Goal: Task Accomplishment & Management: Use online tool/utility

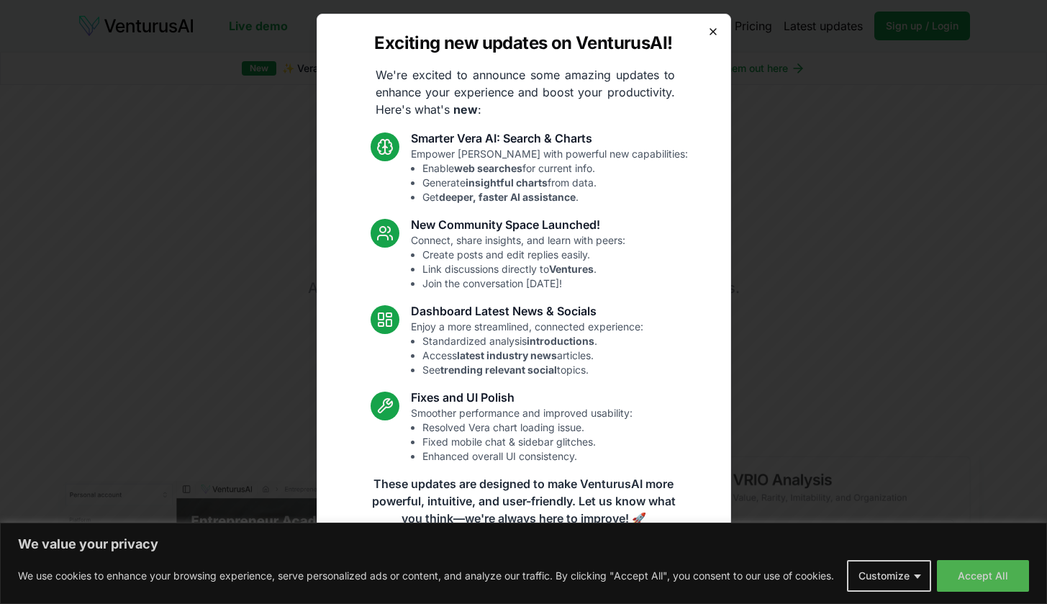
click at [709, 31] on icon "button" at bounding box center [714, 32] width 12 height 12
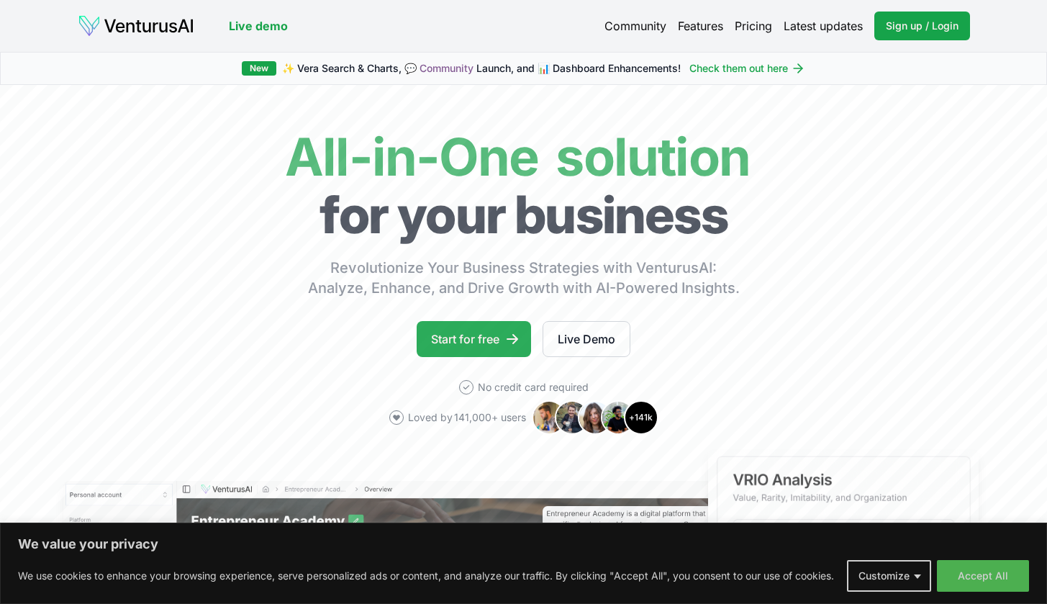
click at [502, 334] on link "Start for free" at bounding box center [474, 339] width 114 height 36
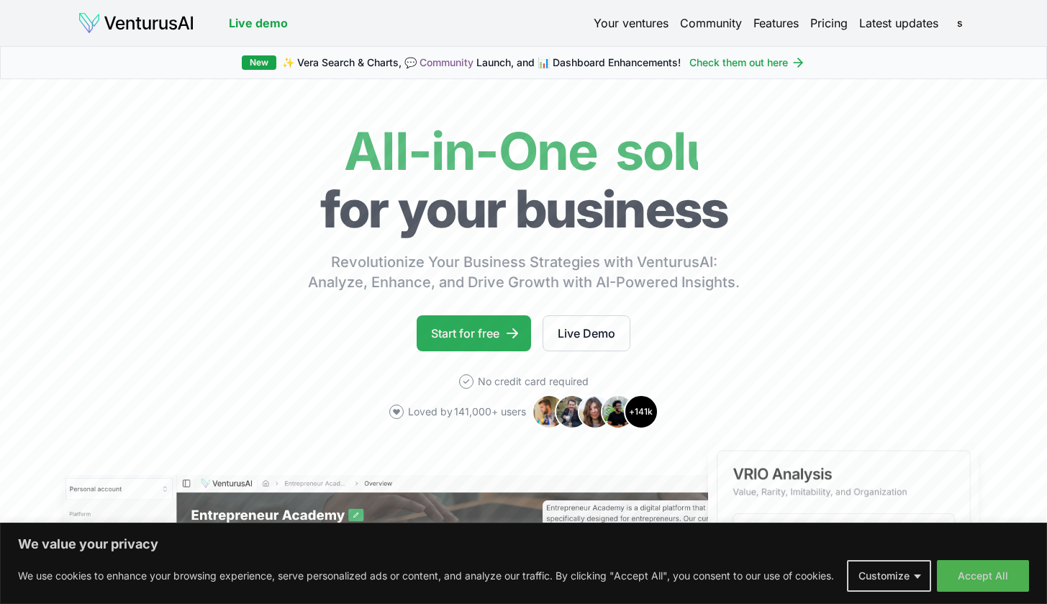
click at [510, 331] on icon at bounding box center [512, 333] width 14 height 14
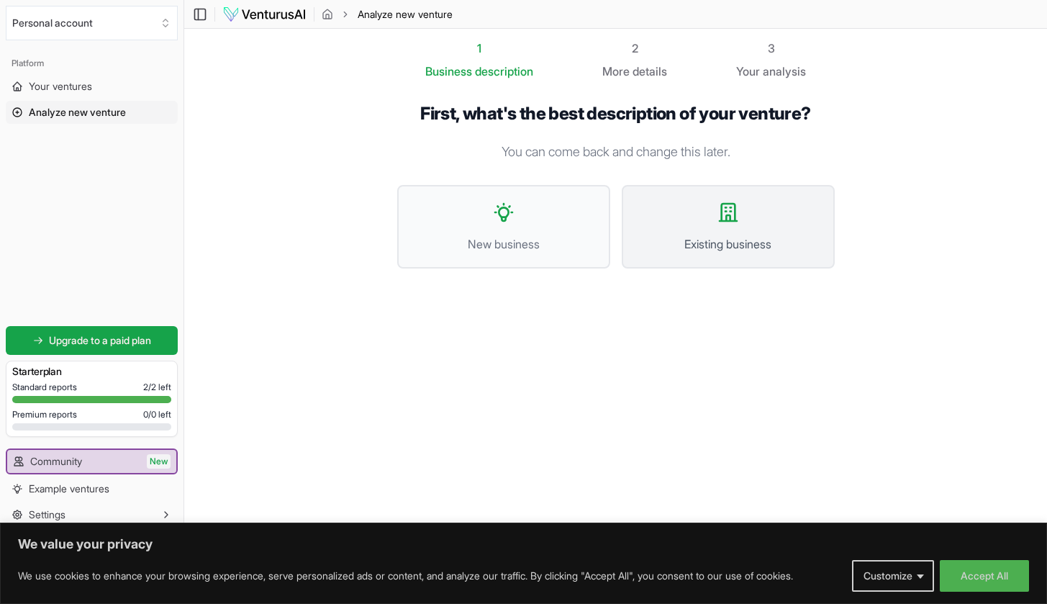
scroll to position [1, 0]
click at [692, 235] on span "Existing business" at bounding box center [728, 243] width 181 height 17
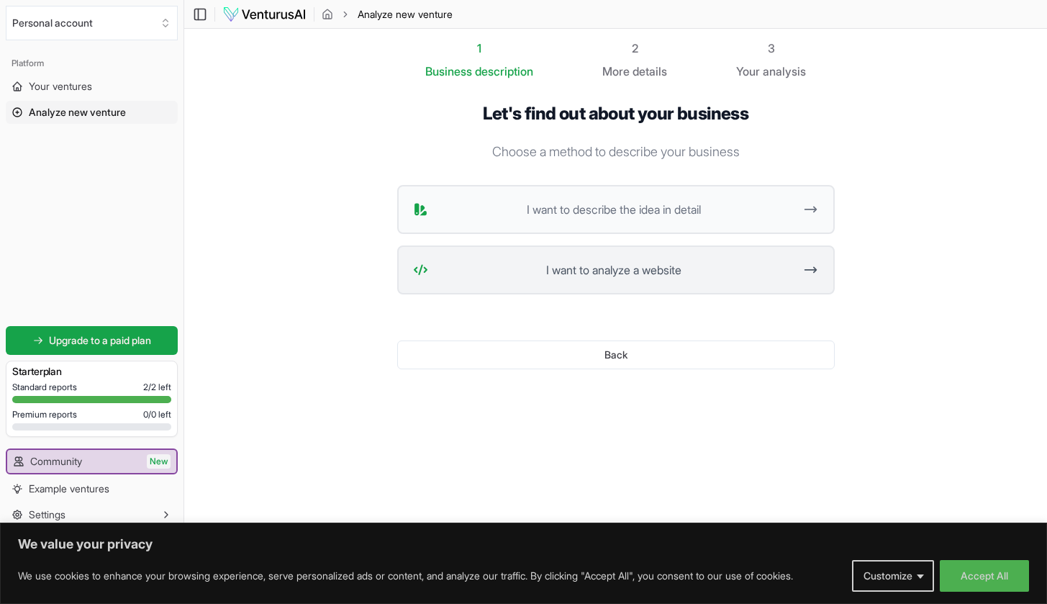
click at [692, 269] on span "I want to analyze a website" at bounding box center [614, 269] width 361 height 17
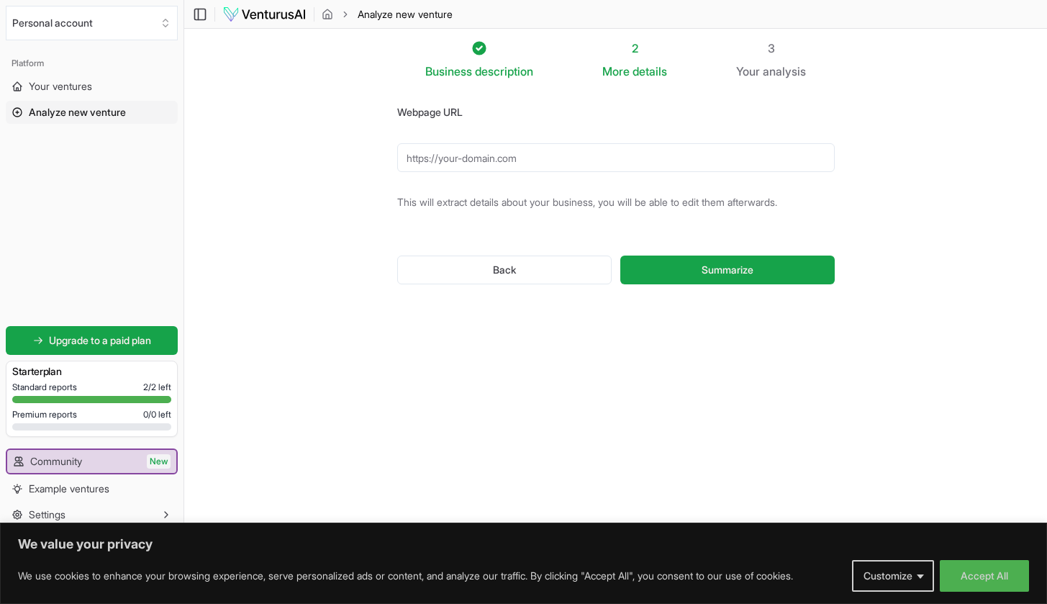
click at [571, 156] on input "Webpage URL" at bounding box center [616, 157] width 438 height 29
click at [766, 267] on button "Summarize" at bounding box center [727, 270] width 214 height 29
click at [671, 330] on div "Webpage URL MIDTERMRENTALPROPERTIES.COM This will extract details about your bu…" at bounding box center [616, 205] width 484 height 250
click at [746, 270] on span "Summarize" at bounding box center [728, 270] width 52 height 14
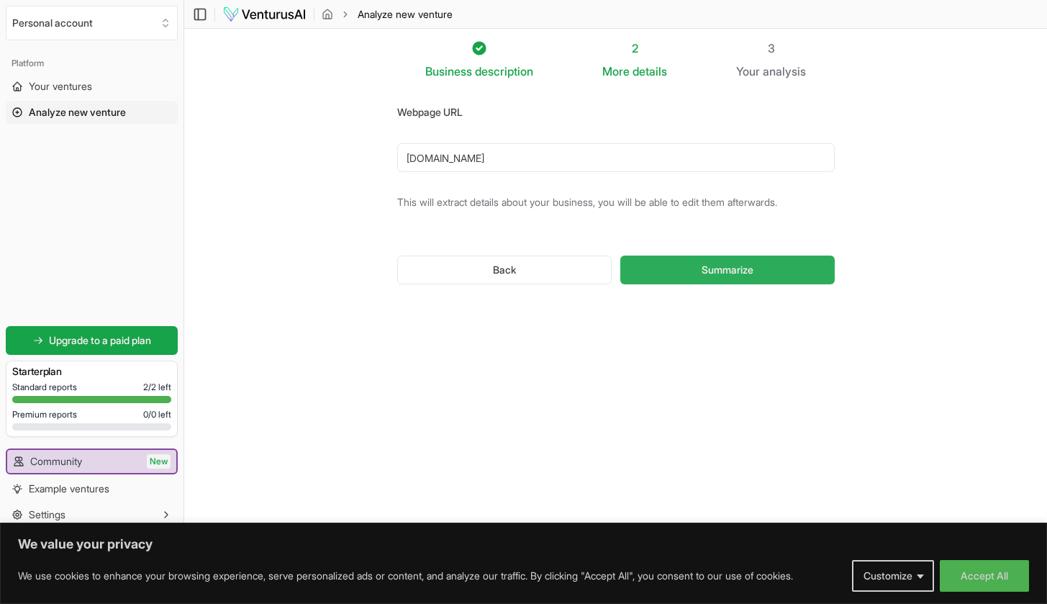
type input "MIDTERMRENTALPROPERTIES.COM"
click at [702, 264] on span "Summarize" at bounding box center [728, 270] width 52 height 14
drag, startPoint x: 598, startPoint y: 154, endPoint x: 198, endPoint y: 151, distance: 400.2
click at [198, 151] on section "Business description 2 More details 3 Your analysis Webpage URL MIDTERMRENTALPR…" at bounding box center [615, 279] width 863 height 503
click at [71, 91] on span "Your ventures" at bounding box center [60, 86] width 63 height 14
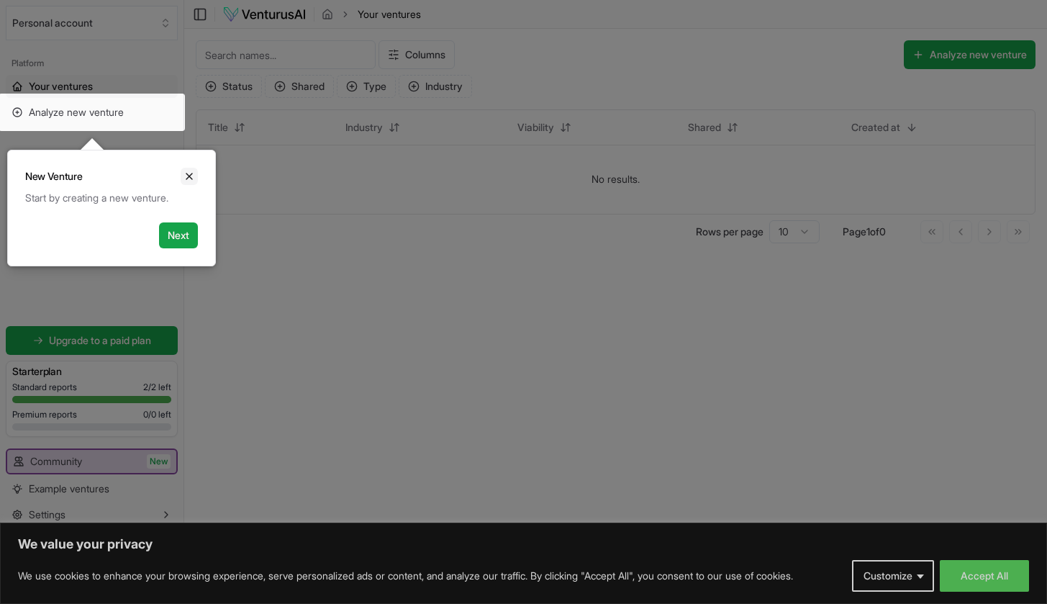
click at [189, 180] on icon "Close" at bounding box center [190, 177] width 12 height 12
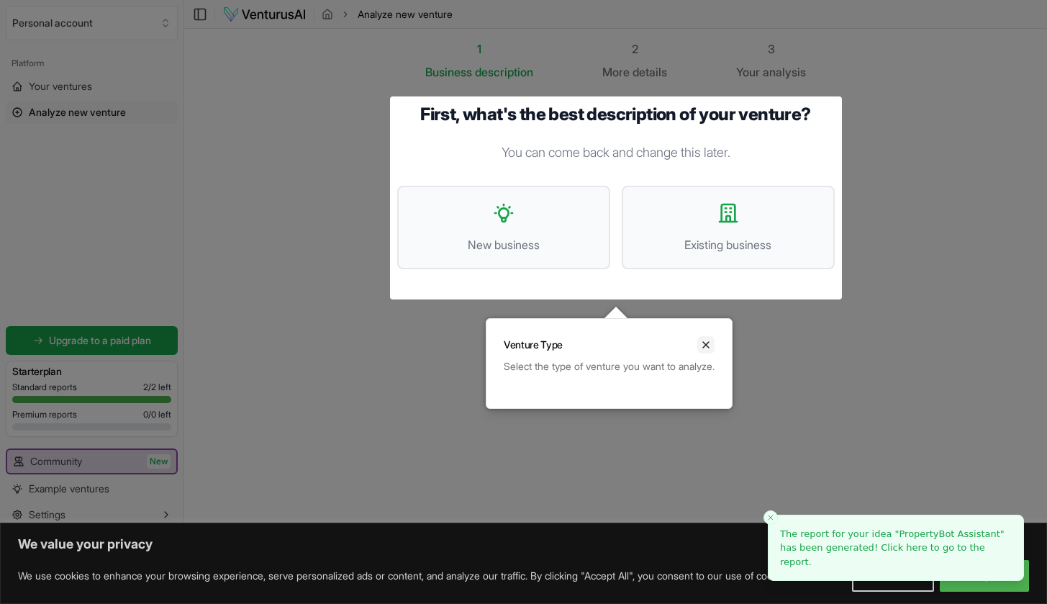
click at [712, 349] on icon "Close" at bounding box center [706, 345] width 12 height 12
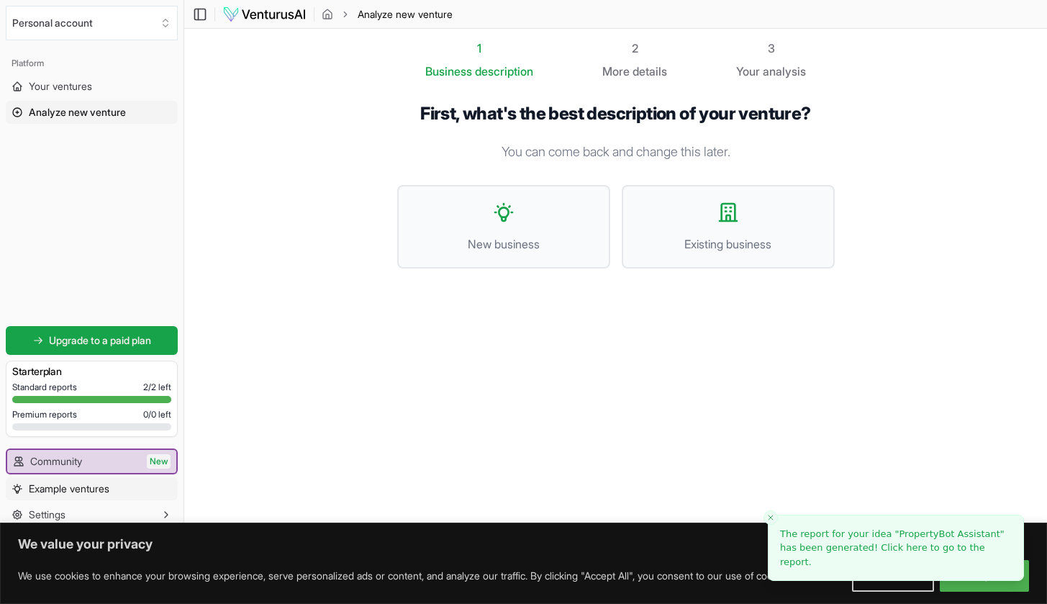
scroll to position [1, 0]
click at [87, 485] on span "Example ventures" at bounding box center [69, 489] width 81 height 14
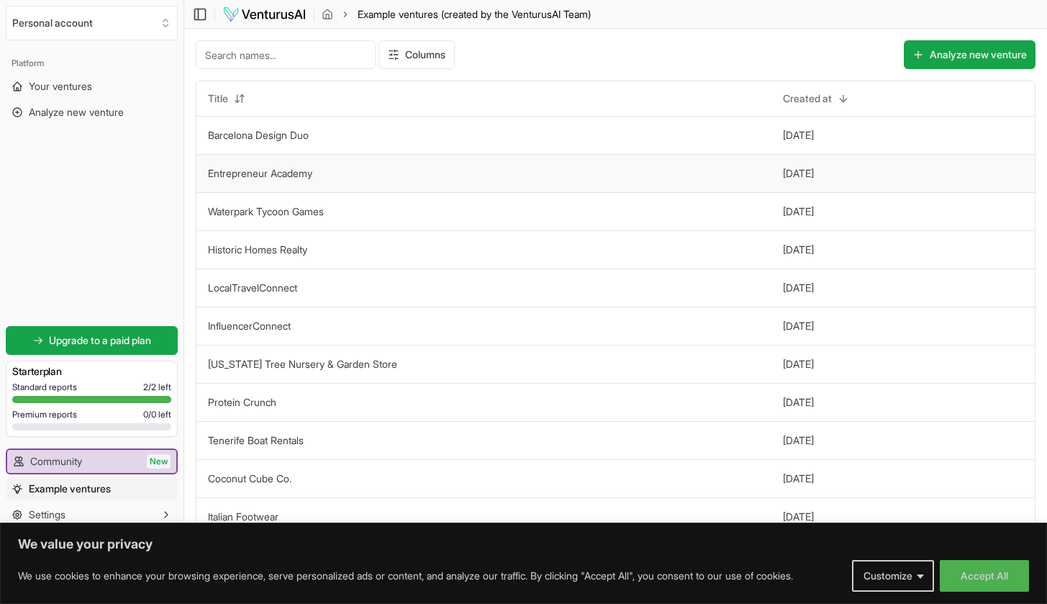
click at [523, 178] on td "Entrepreneur Academy" at bounding box center [483, 173] width 575 height 38
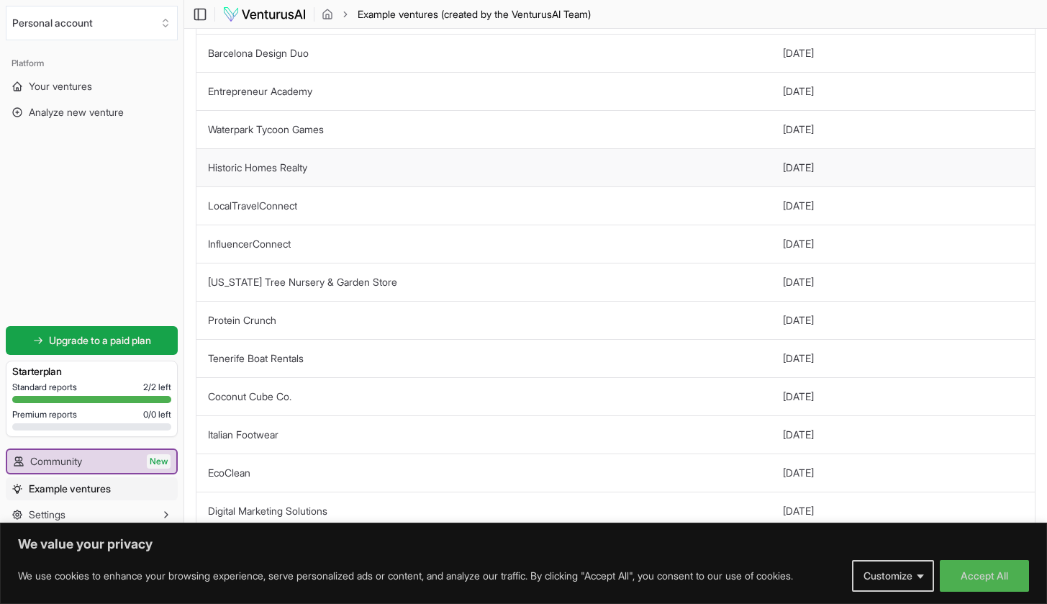
scroll to position [86, 0]
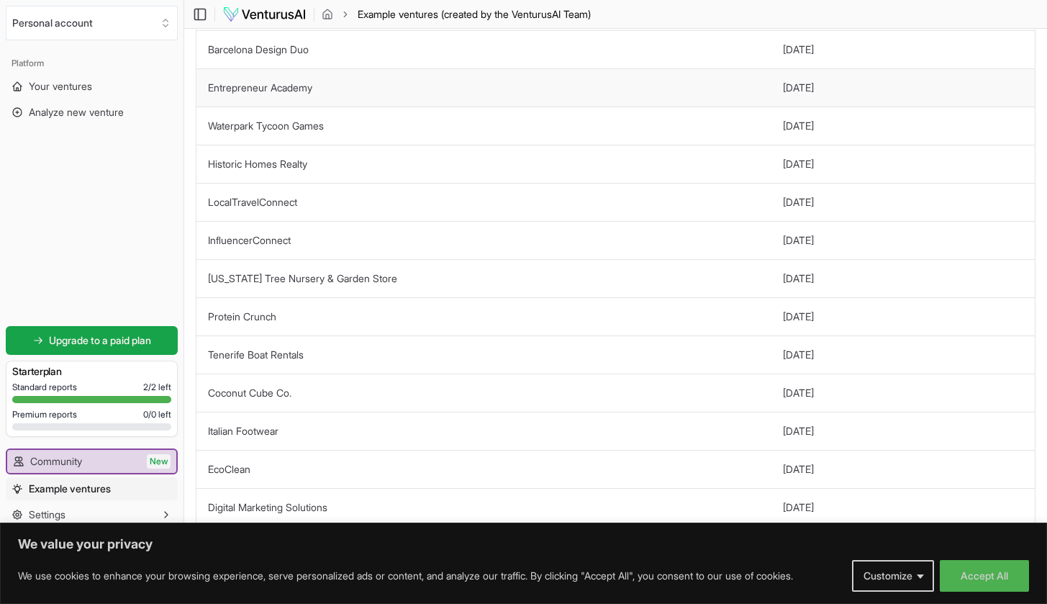
click at [253, 99] on td "Entrepreneur Academy" at bounding box center [483, 87] width 575 height 38
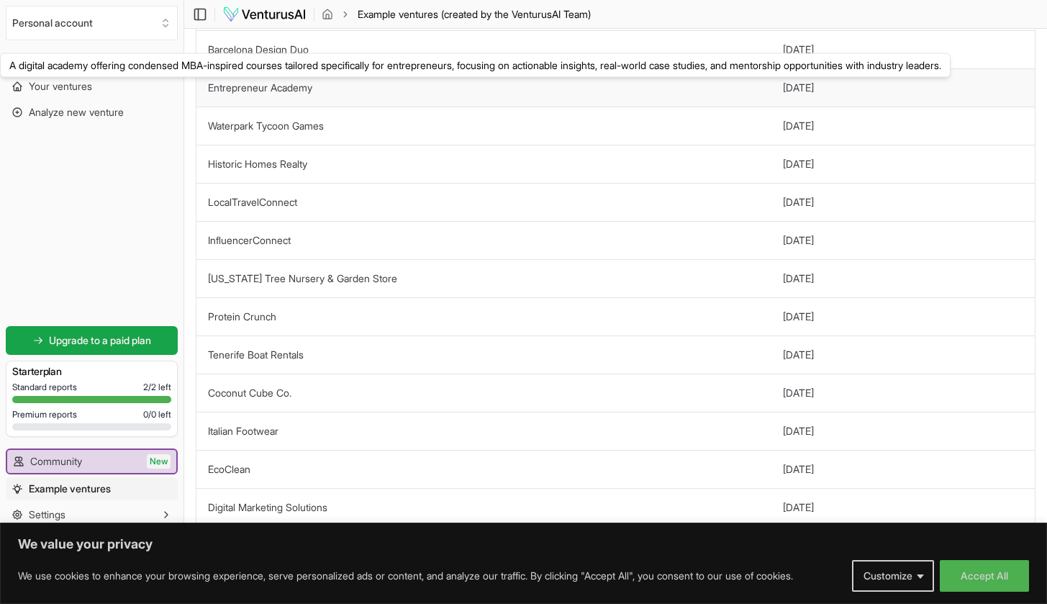
click at [245, 89] on link "Entrepreneur Academy" at bounding box center [260, 87] width 104 height 12
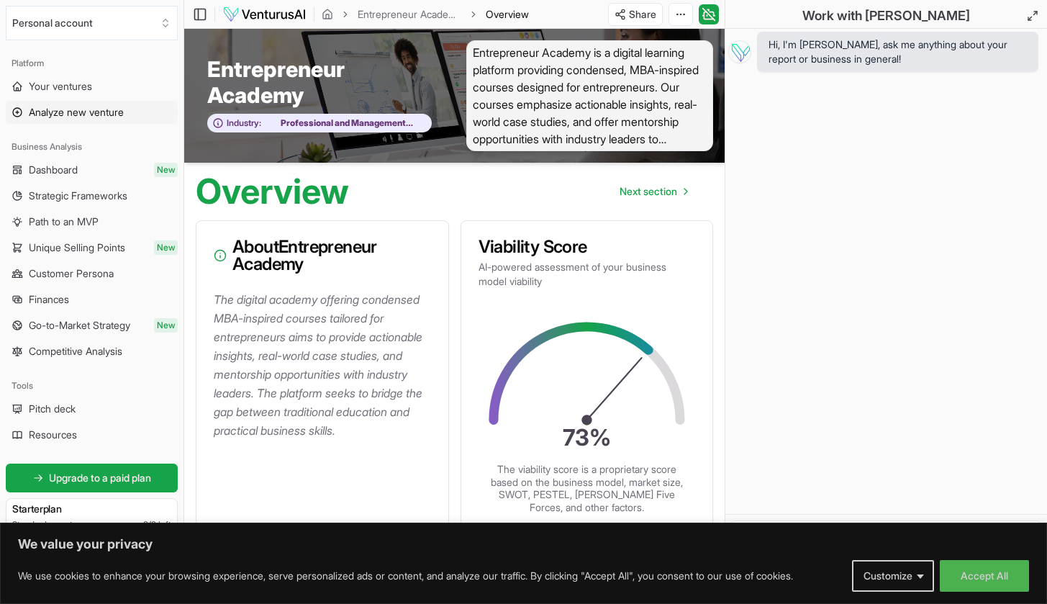
click at [85, 106] on span "Analyze new venture" at bounding box center [76, 112] width 95 height 14
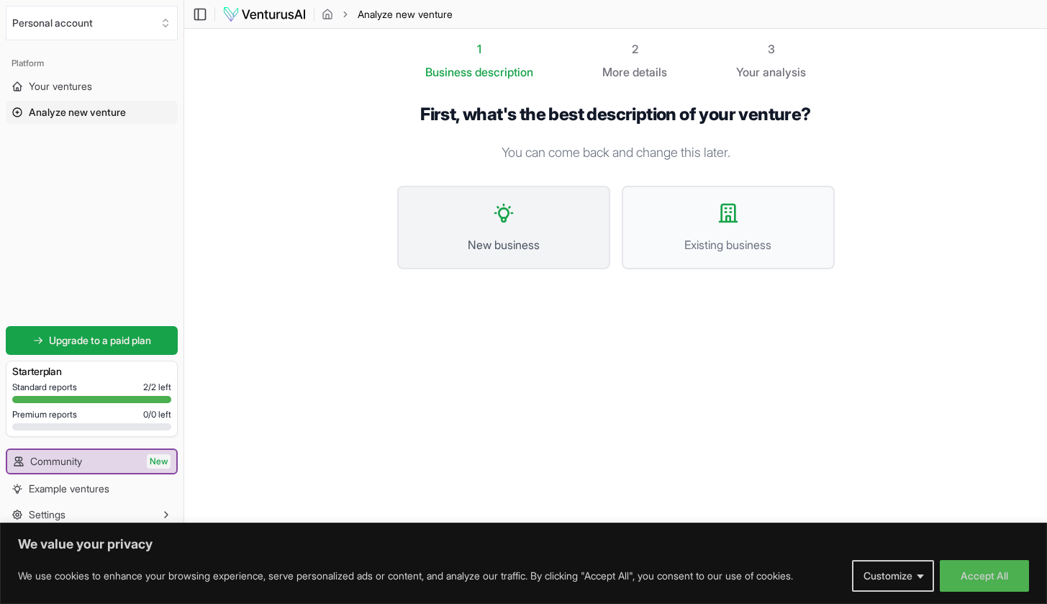
click at [520, 225] on button "New business" at bounding box center [503, 227] width 213 height 83
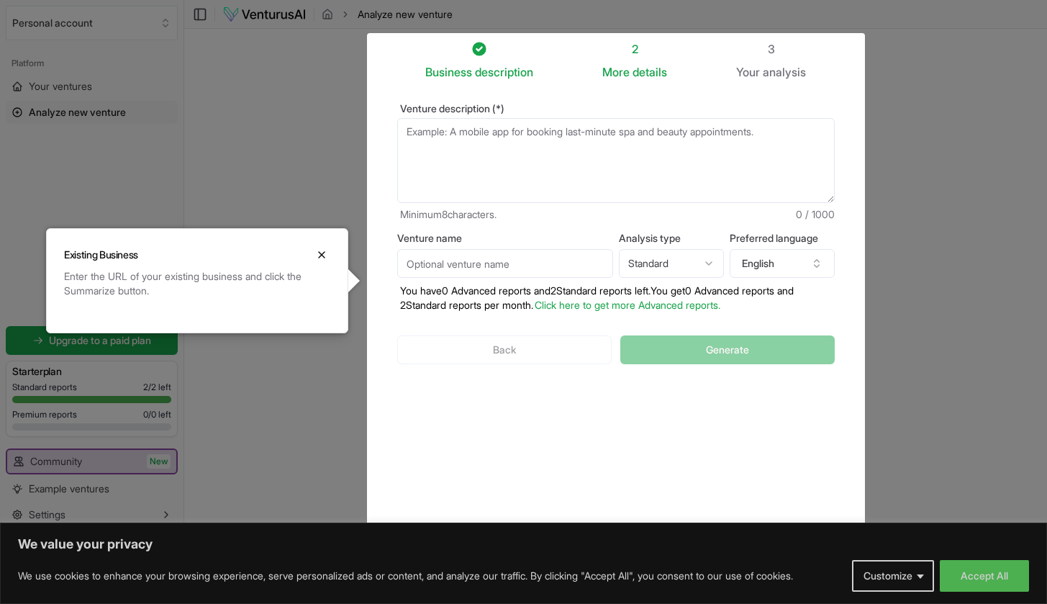
click at [602, 150] on textarea "Venture description (*)" at bounding box center [616, 160] width 438 height 85
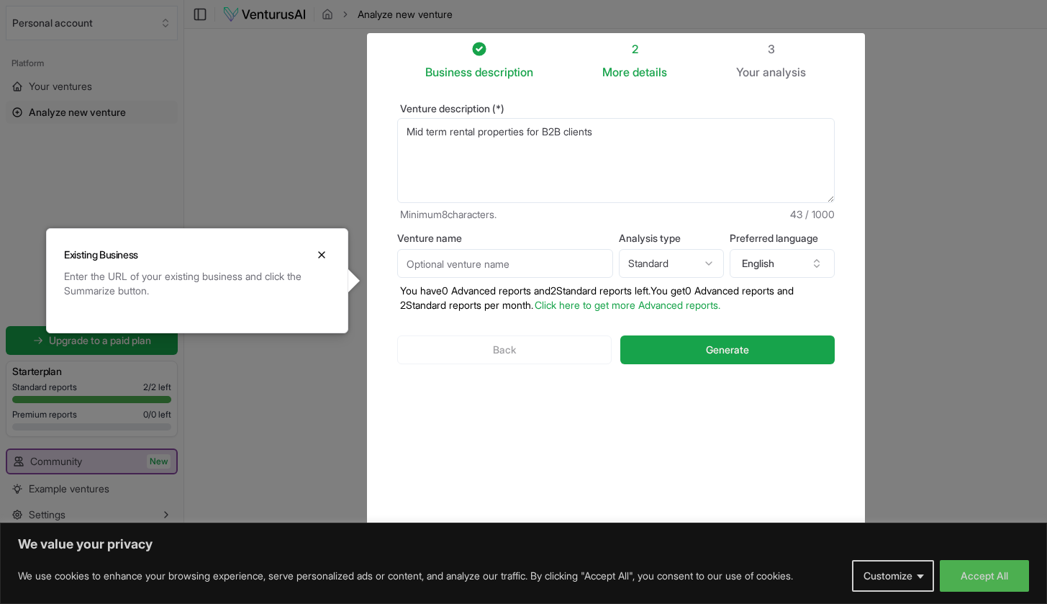
type textarea "Mid term rental properties for B2B clients"
click at [541, 262] on input "Venture name" at bounding box center [505, 263] width 216 height 29
type input "mid term rental properties"
click at [734, 356] on span "Generate" at bounding box center [727, 350] width 43 height 14
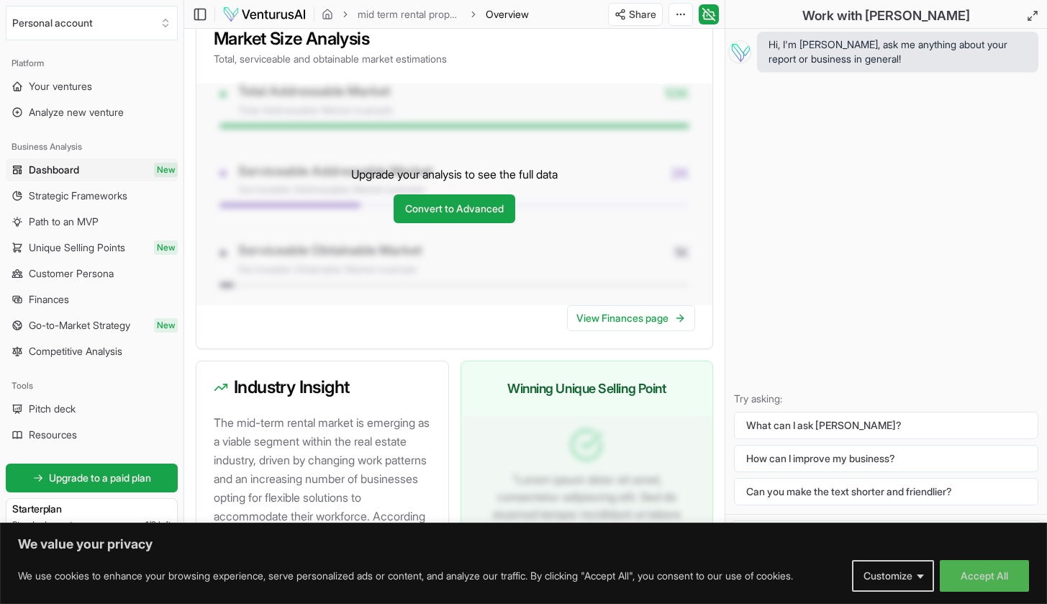
scroll to position [1339, 0]
